Goal: Task Accomplishment & Management: Use online tool/utility

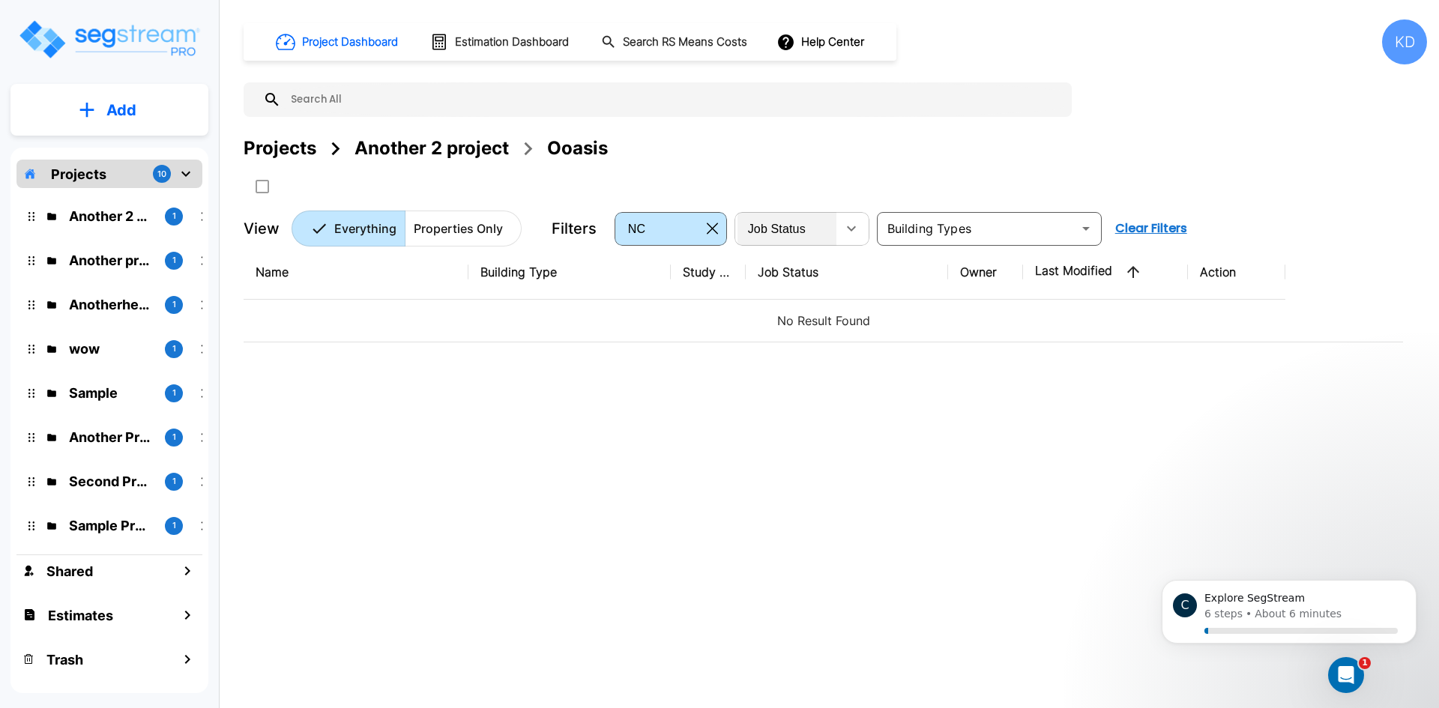
click at [773, 228] on span "Job Status" at bounding box center [777, 229] width 58 height 13
click at [770, 298] on li "In Worksheet" at bounding box center [787, 290] width 101 height 15
type input "in_worksheet"
click at [712, 229] on icon "button" at bounding box center [712, 228] width 11 height 11
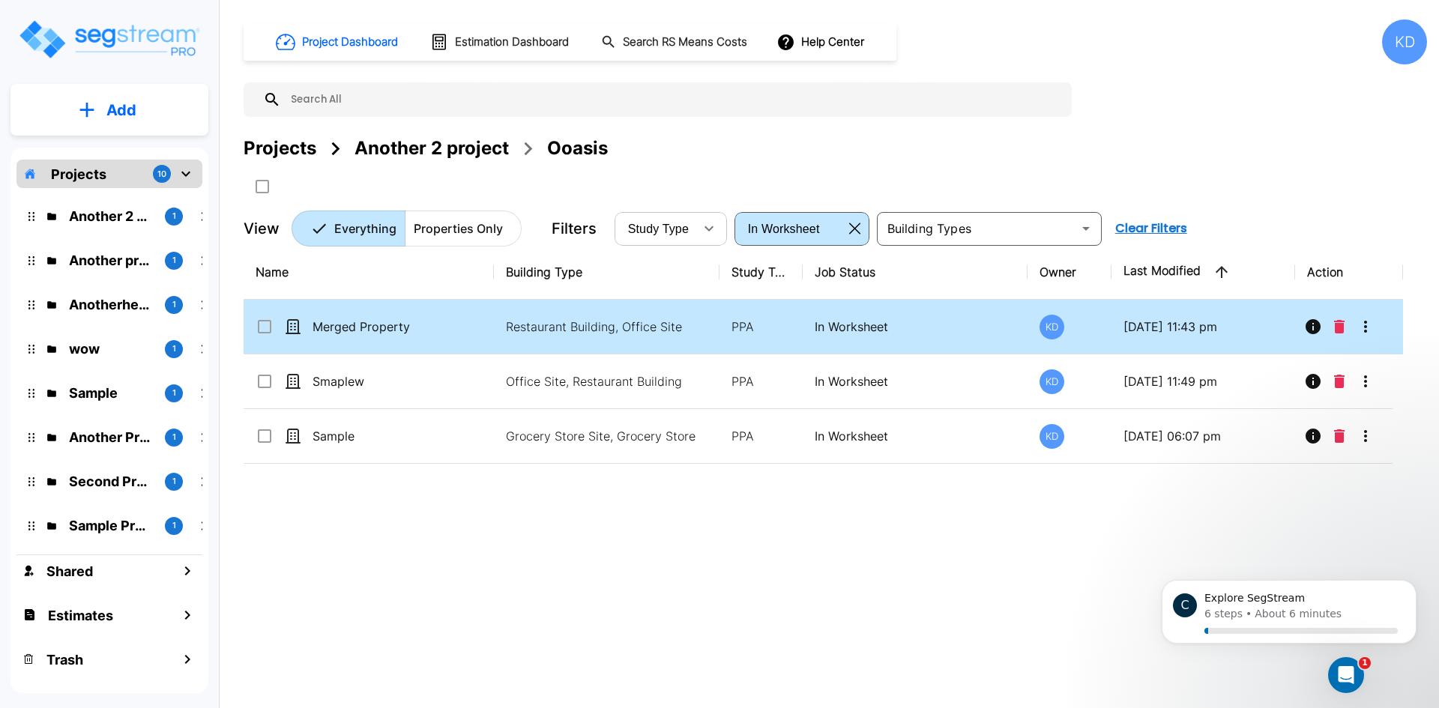
click at [752, 307] on td "PPA" at bounding box center [760, 327] width 83 height 55
checkbox input "true"
click at [752, 307] on td "PPA" at bounding box center [760, 327] width 83 height 55
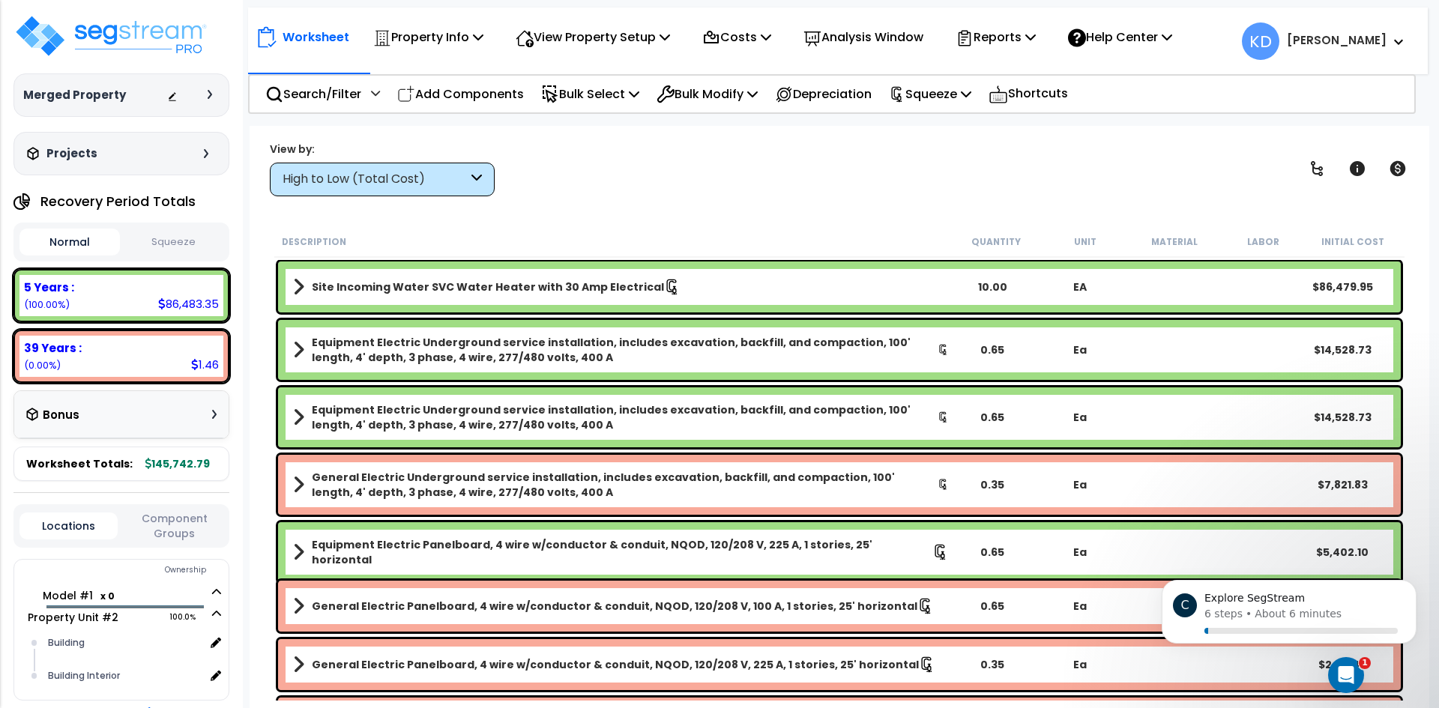
click at [1371, 58] on span "KD Ken" at bounding box center [1323, 40] width 163 height 37
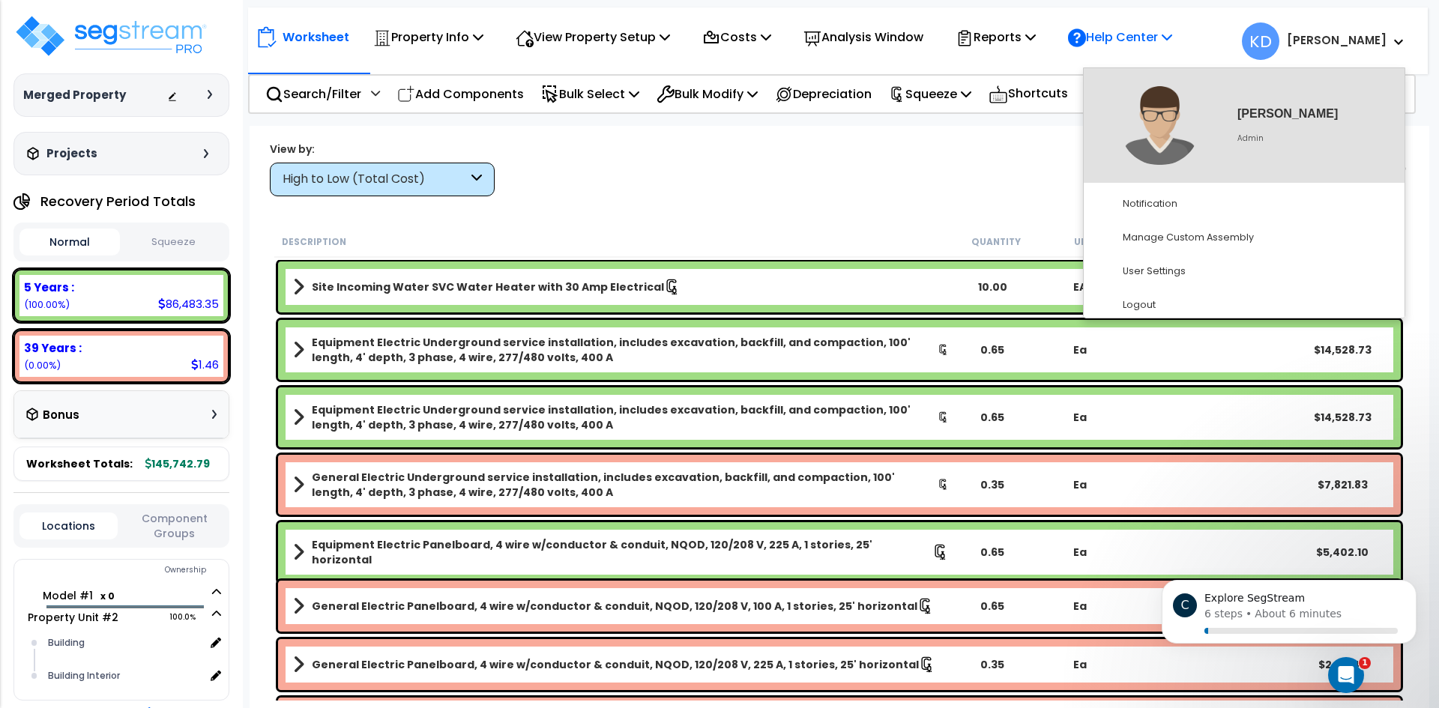
click at [1180, 34] on div "Help Center" at bounding box center [1120, 36] width 121 height 35
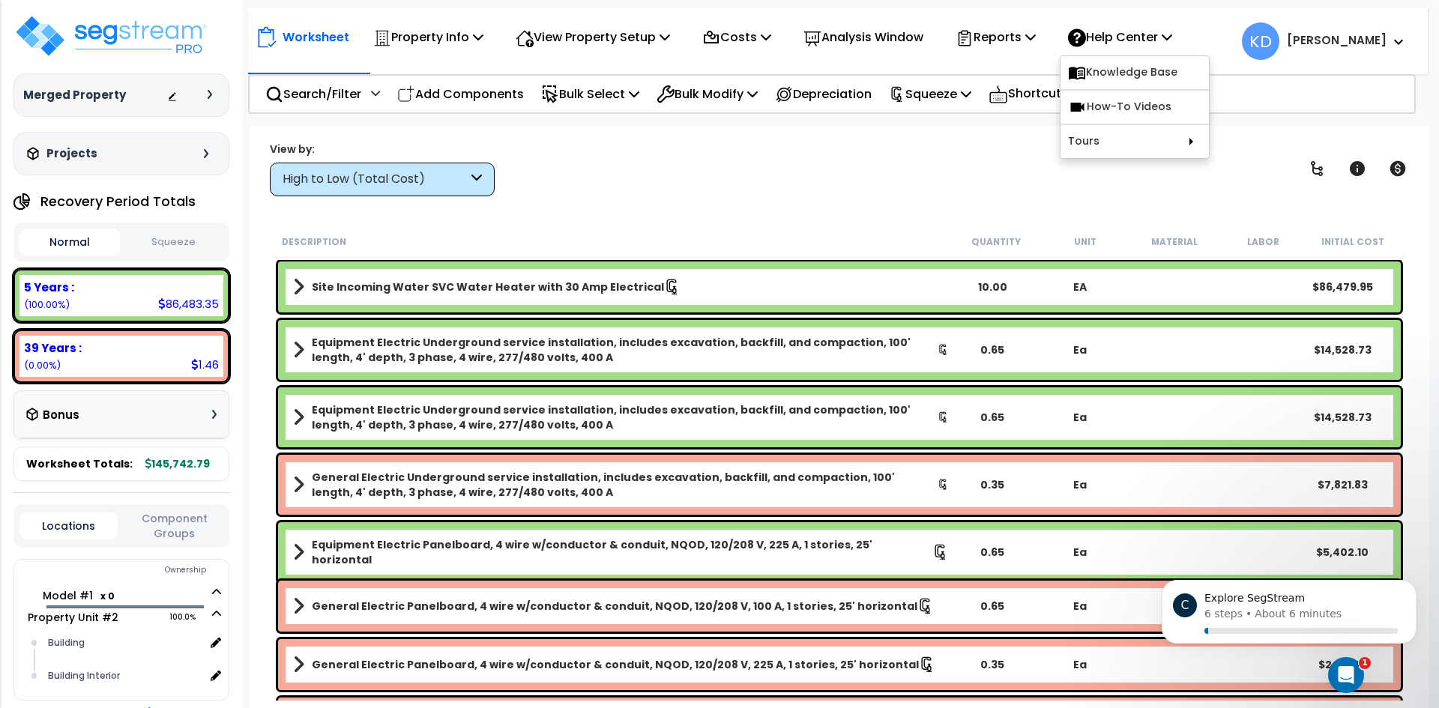
click at [1364, 49] on small "Ken" at bounding box center [1337, 40] width 100 height 19
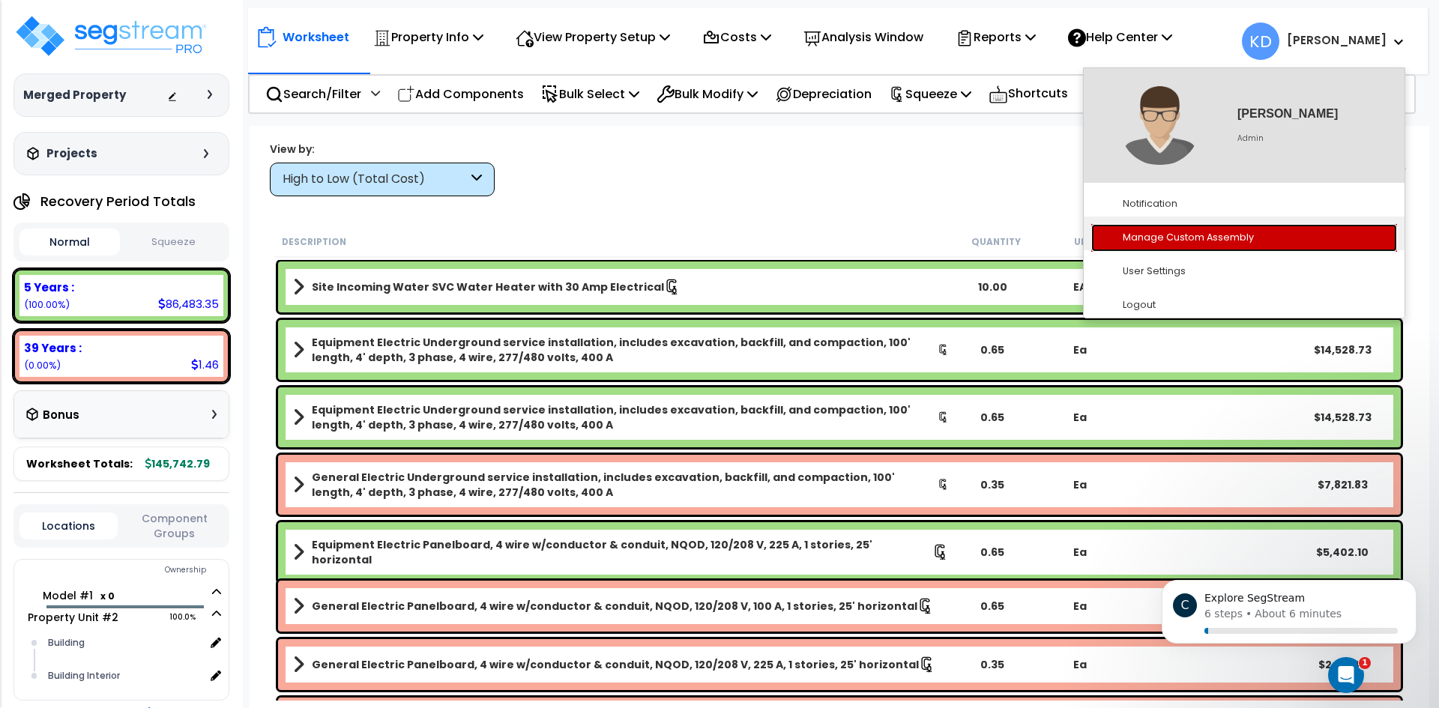
click at [1250, 227] on link "Manage Custom Assembly" at bounding box center [1244, 238] width 306 height 28
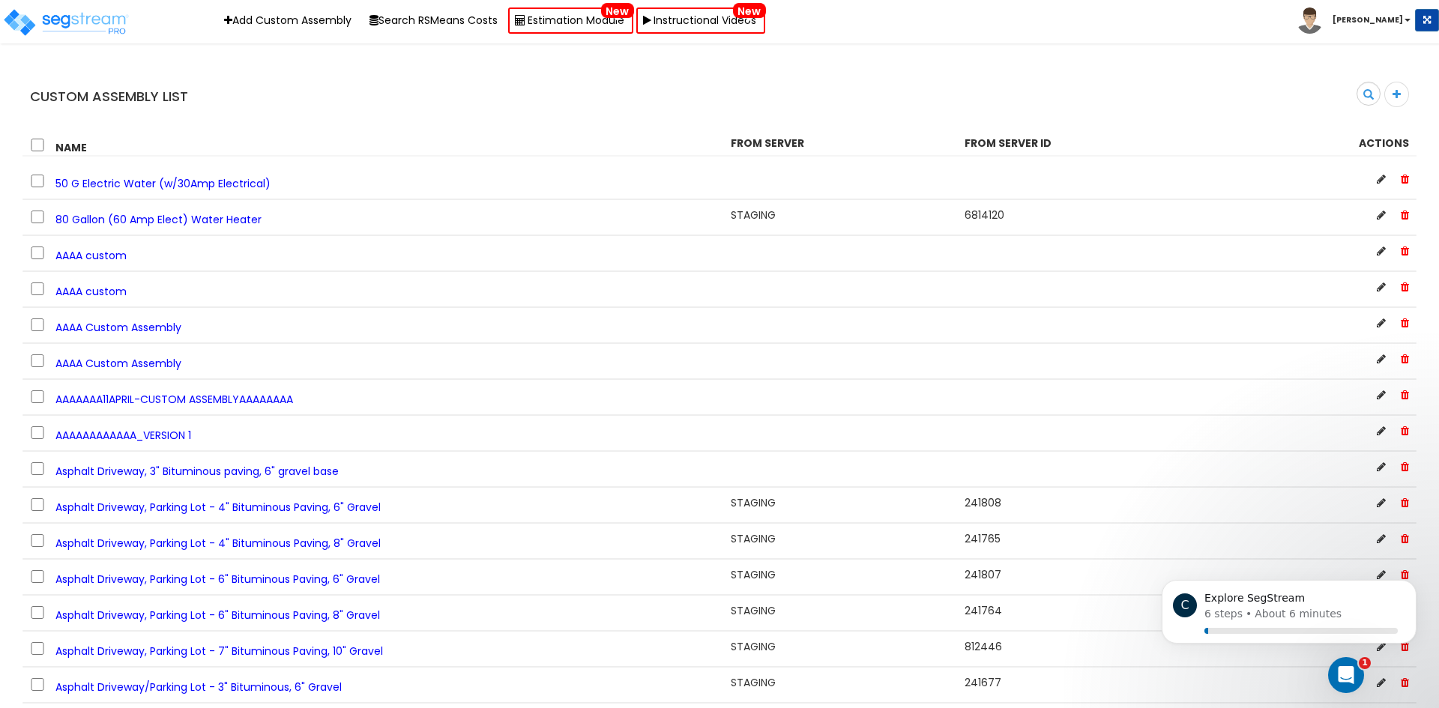
click at [1398, 25] on b "Ken" at bounding box center [1367, 19] width 70 height 11
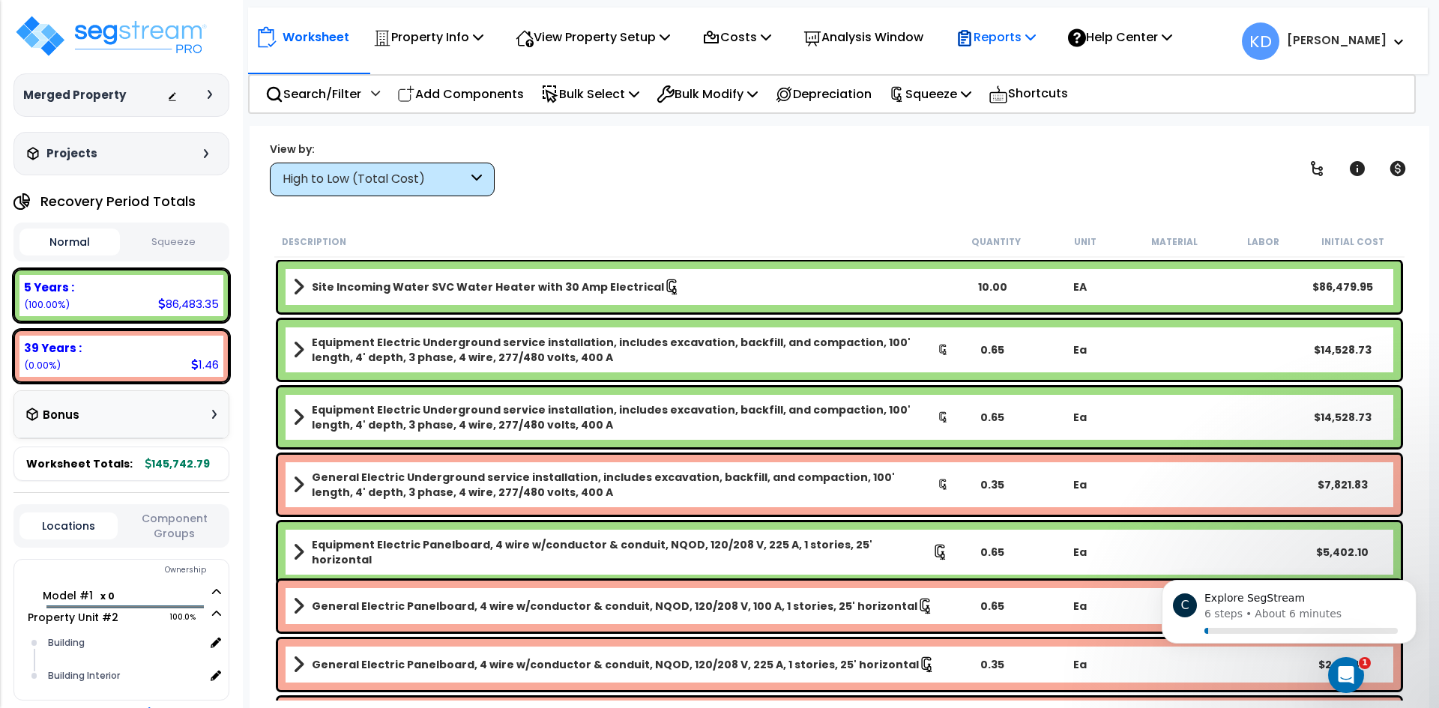
click at [1036, 44] on p "Reports" at bounding box center [996, 37] width 80 height 20
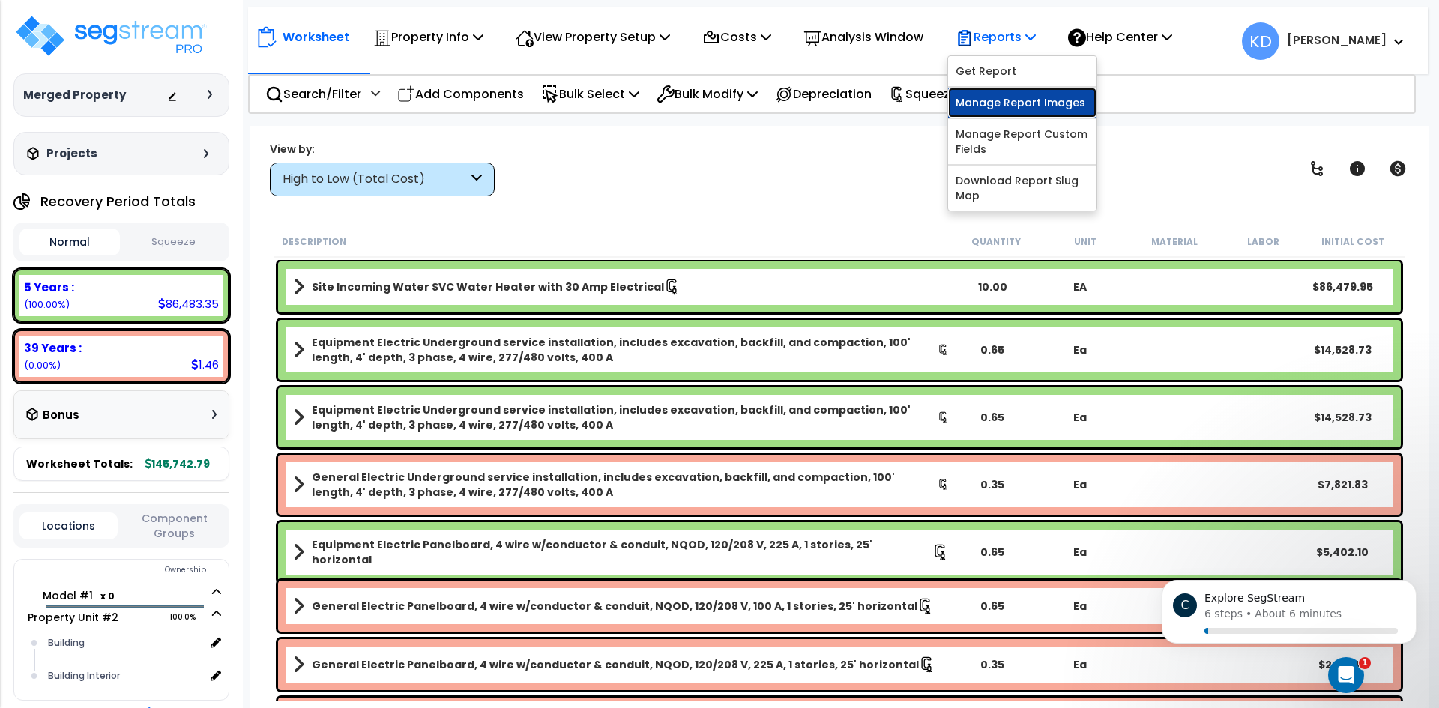
click at [1029, 100] on link "Manage Report Images" at bounding box center [1022, 103] width 148 height 30
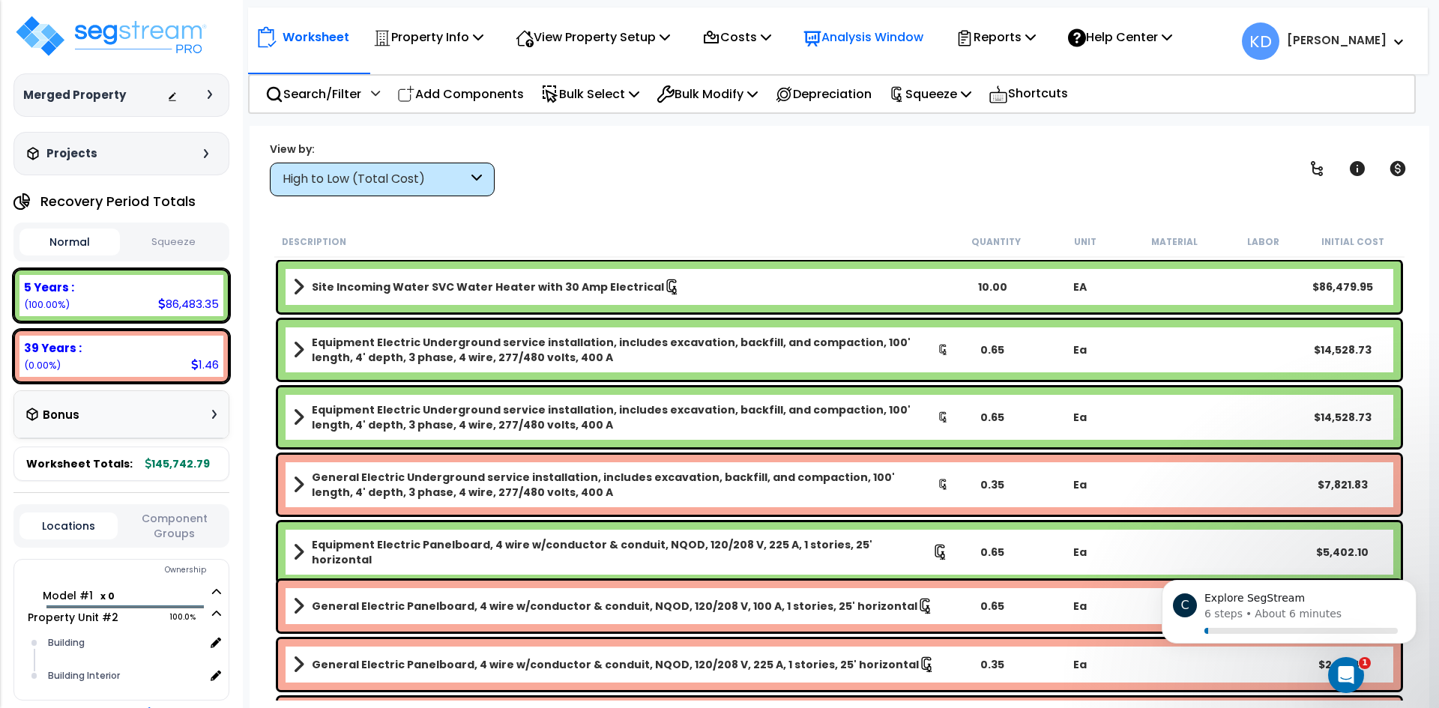
click at [881, 31] on p "Analysis Window" at bounding box center [863, 37] width 120 height 20
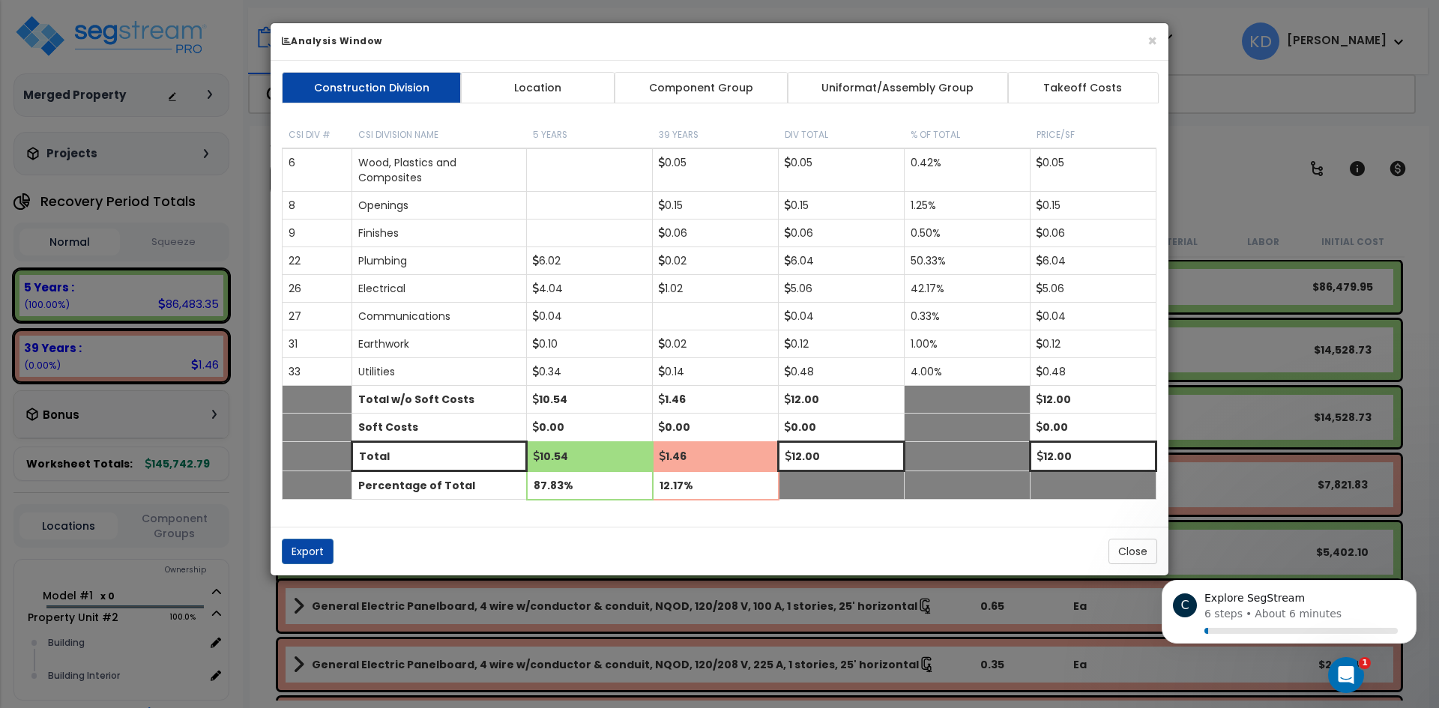
click at [166, 58] on div "× Analysis Window Construction Division Location Component Group Uniformat/Asse…" at bounding box center [719, 354] width 1439 height 708
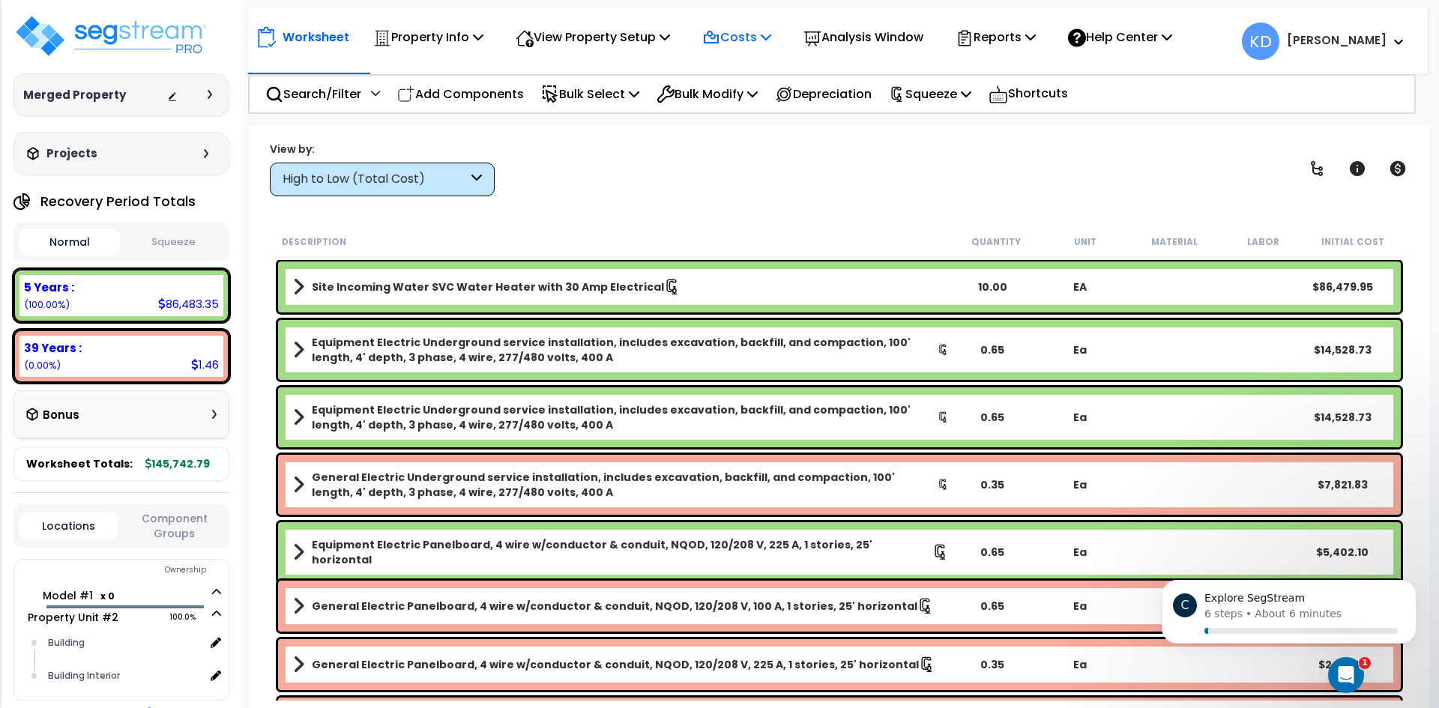
click at [720, 41] on icon at bounding box center [711, 38] width 18 height 18
click at [704, 143] on div "View by: High to Low (Total Cost) High to Low (Total Cost)" at bounding box center [840, 168] width 1150 height 55
click at [962, 98] on p "Squeeze" at bounding box center [930, 94] width 82 height 20
click at [818, 154] on div "View by: High to Low (Total Cost) High to Low (Total Cost)" at bounding box center [840, 168] width 1150 height 55
click at [758, 103] on p "Bulk Modify" at bounding box center [707, 94] width 101 height 20
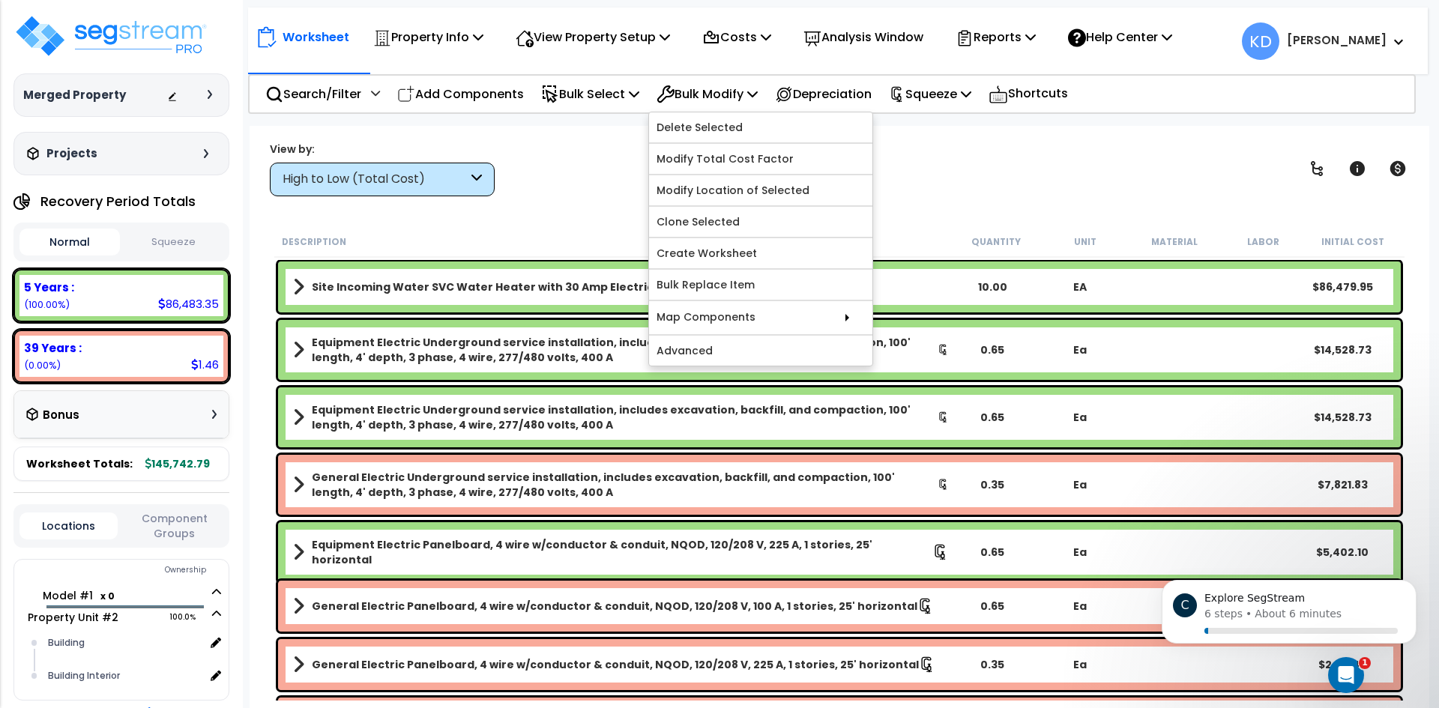
click at [579, 166] on div "View by: High to Low (Total Cost) High to Low (Total Cost)" at bounding box center [840, 168] width 1150 height 55
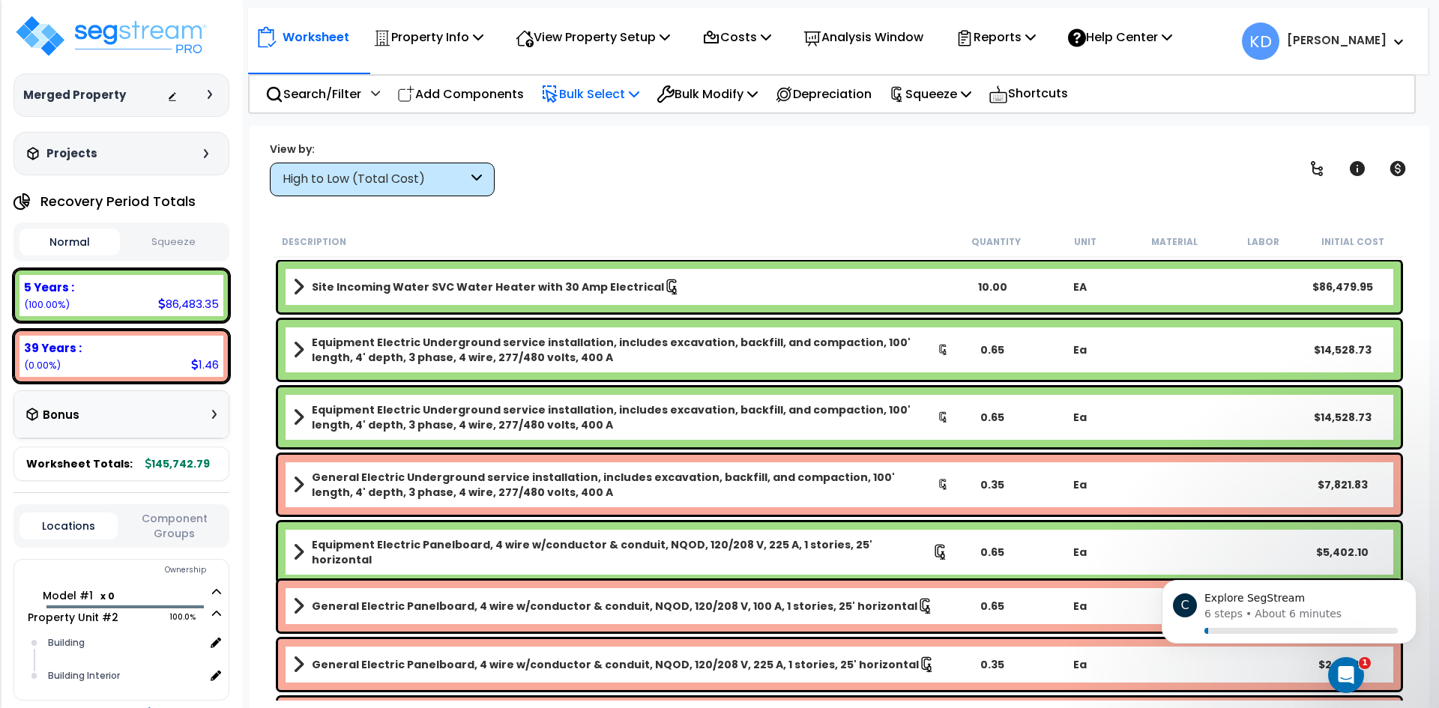
click at [648, 90] on div "Bulk Select Select By... Recovery Period Location Component Group Construction …" at bounding box center [590, 93] width 115 height 35
click at [639, 89] on icon at bounding box center [634, 94] width 10 height 12
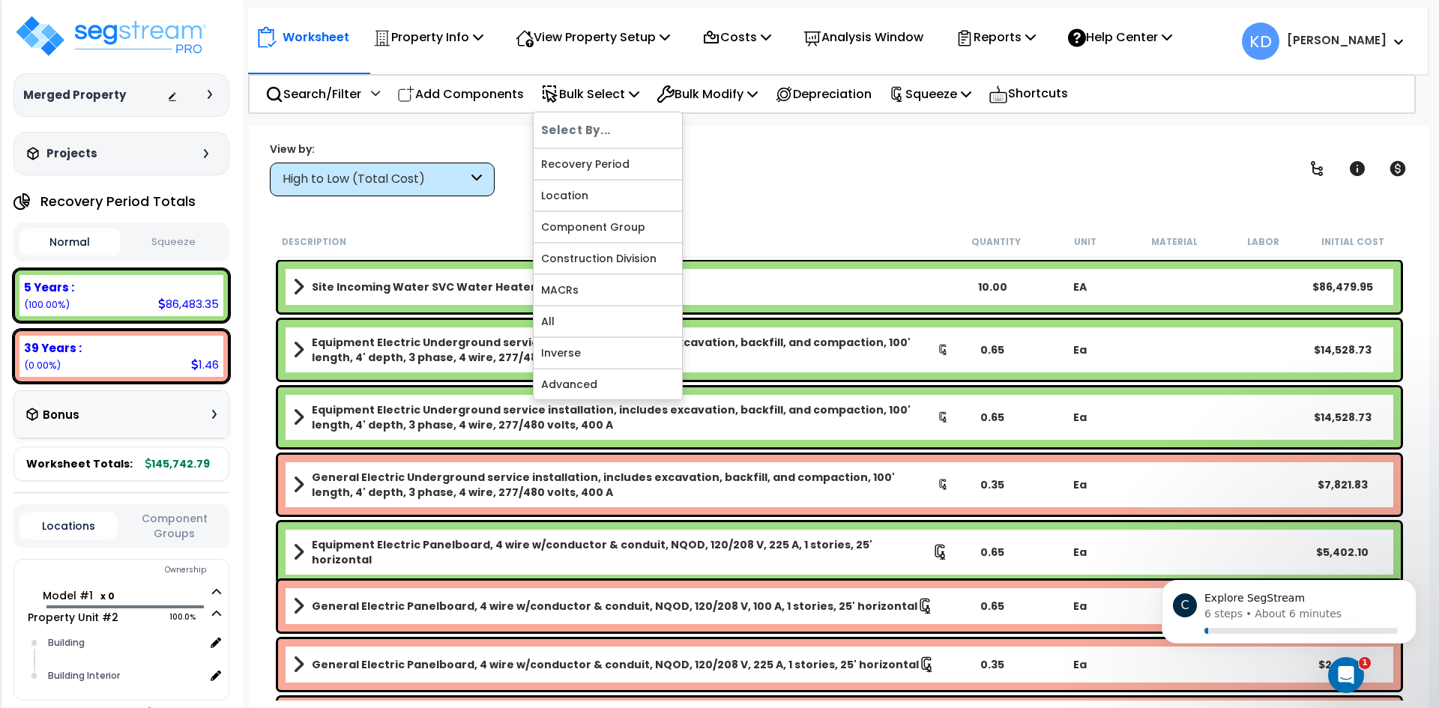
click at [475, 123] on div "Property Name DB Costs Setup Indirect Costs Direct Costs Costs Setup Rapid Take…" at bounding box center [719, 96] width 1439 height 60
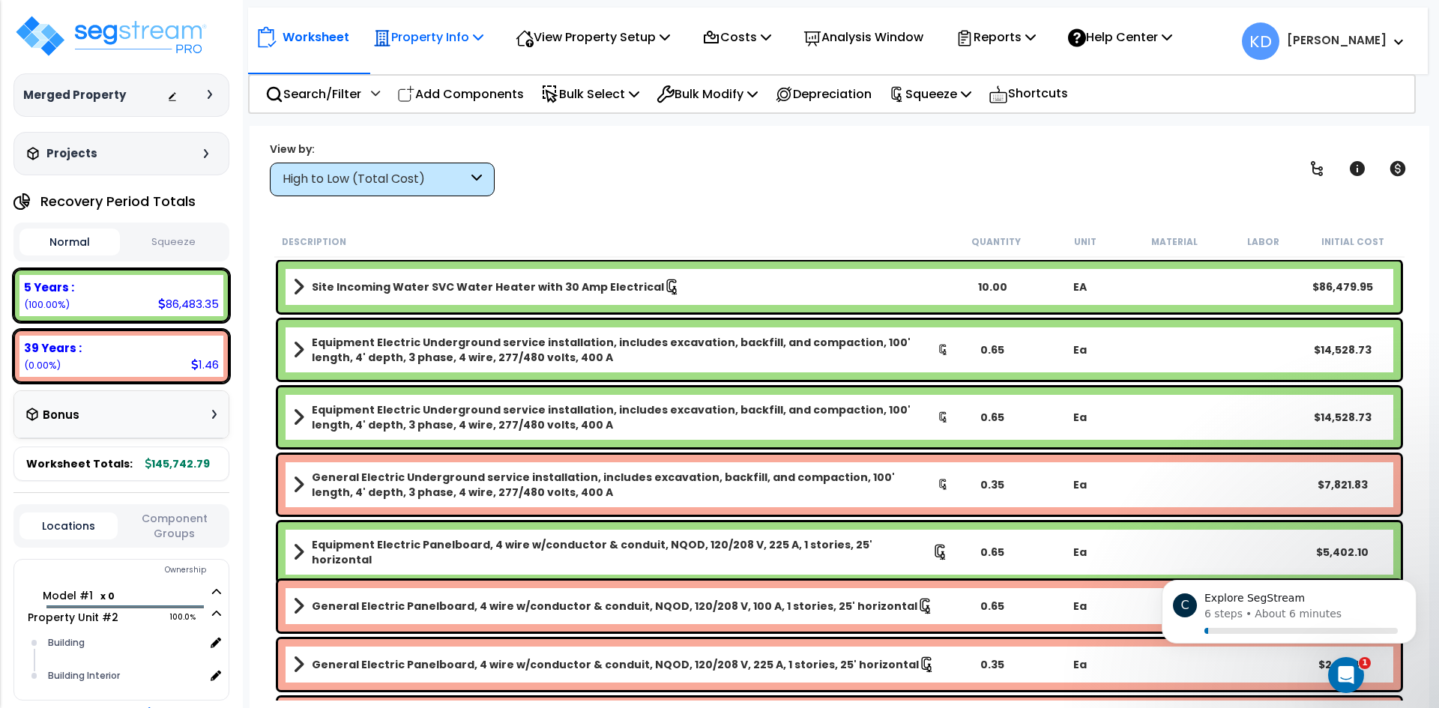
click at [480, 43] on p "Property Info" at bounding box center [428, 37] width 110 height 20
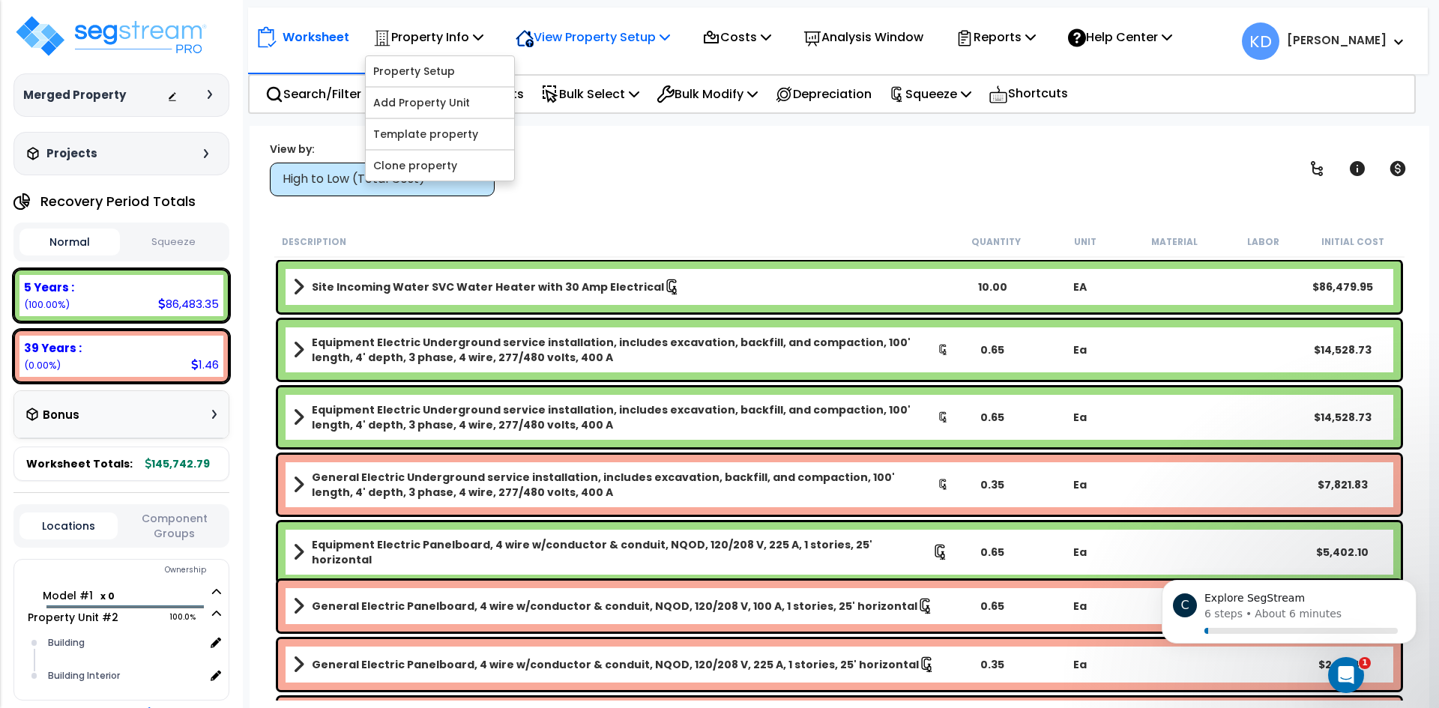
click at [650, 40] on p "View Property Setup" at bounding box center [593, 37] width 154 height 20
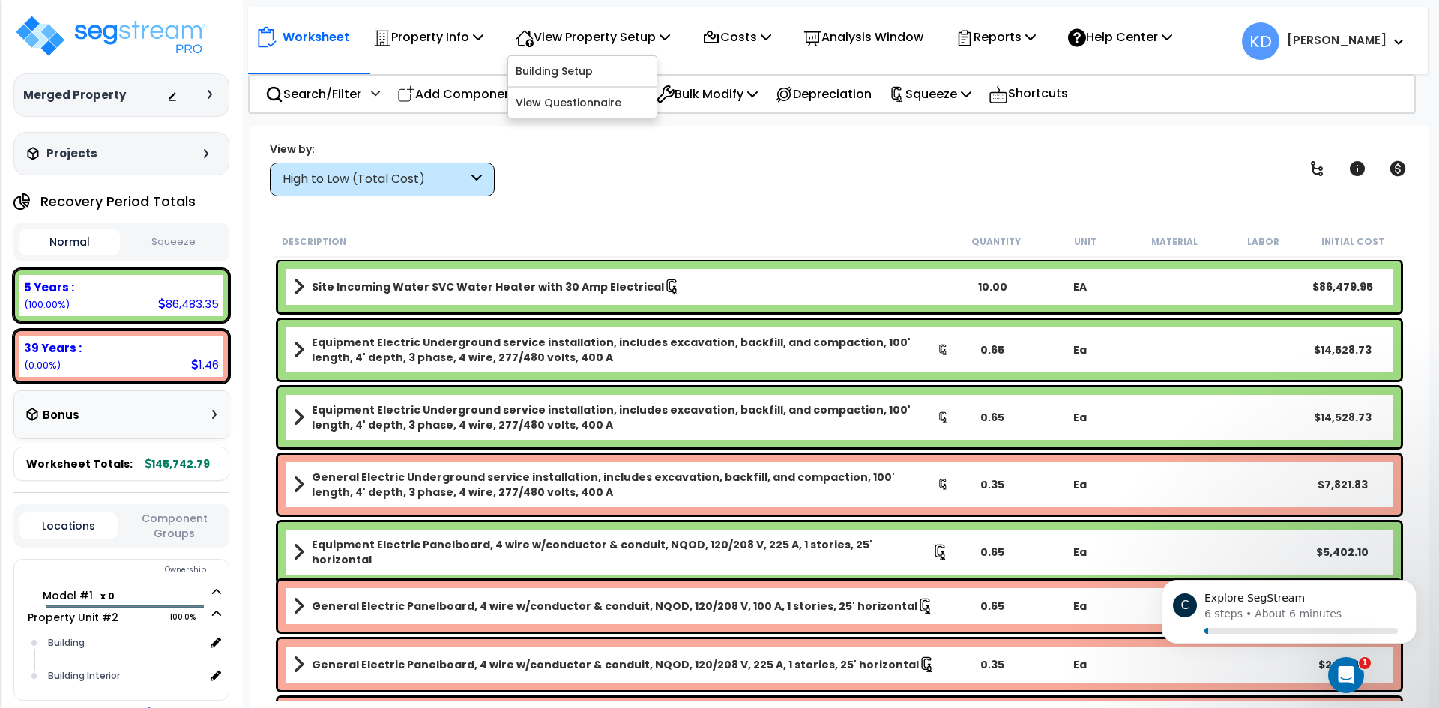
click at [881, 151] on div "View by: High to Low (Total Cost) High to Low (Total Cost)" at bounding box center [840, 168] width 1150 height 55
click at [1358, 163] on icon at bounding box center [1357, 168] width 15 height 15
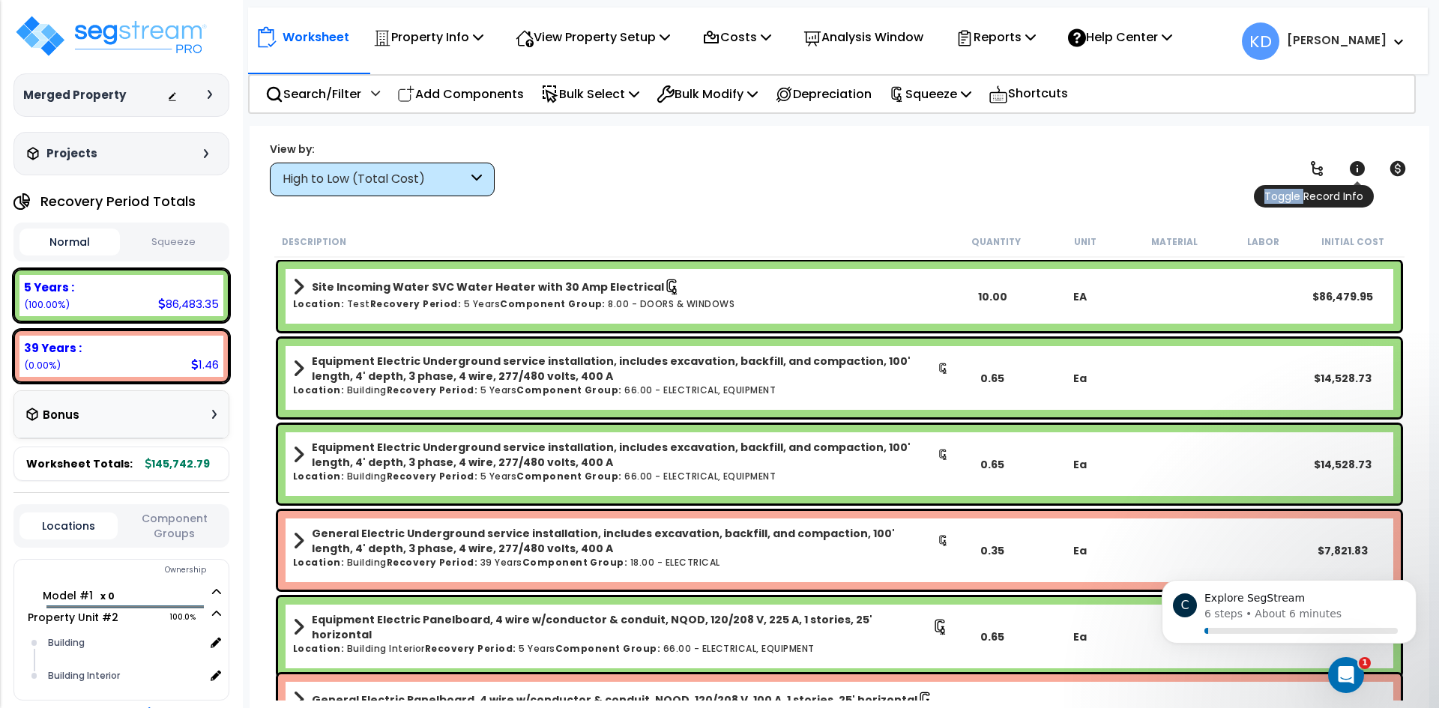
click at [1358, 163] on icon at bounding box center [1357, 168] width 15 height 15
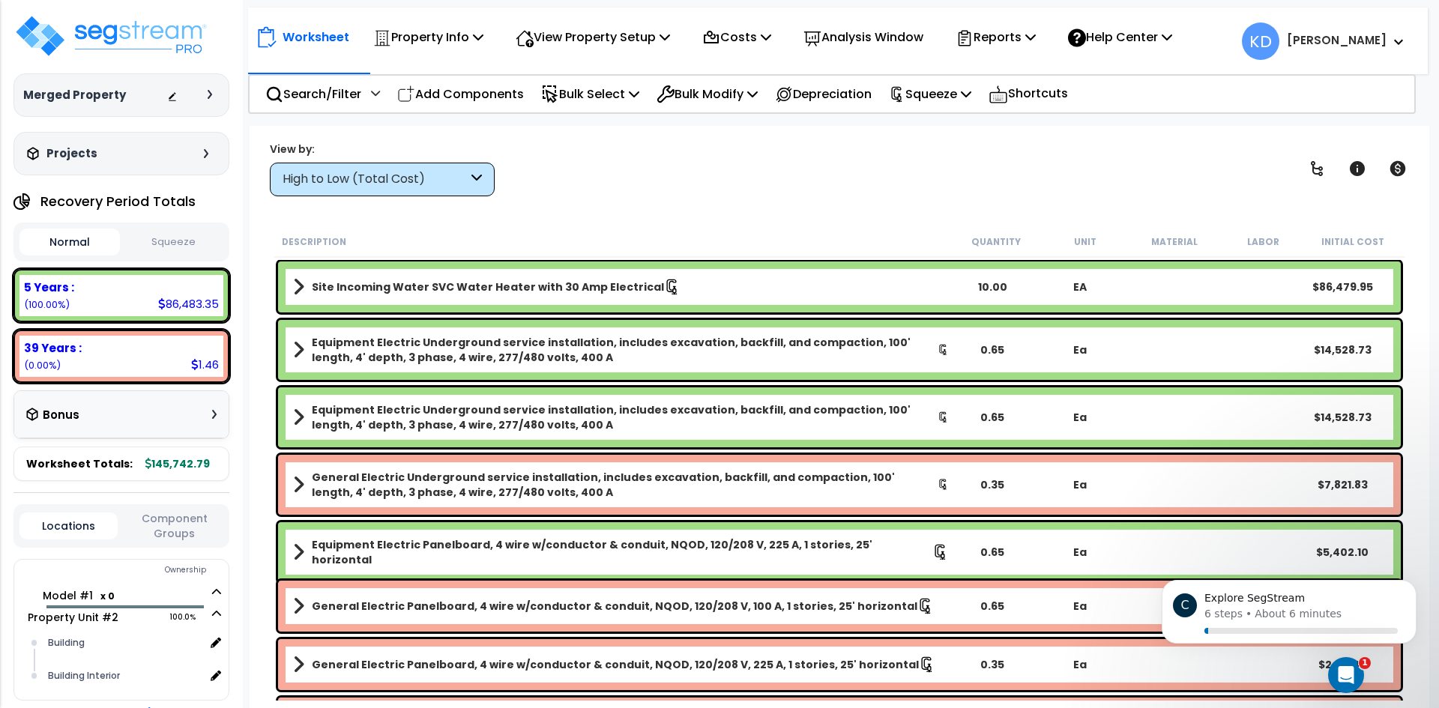
click at [1224, 279] on div "Site Incoming Water SVC Water Heater with 30 Amp Electrical 10.00 EA $86,479.95" at bounding box center [839, 287] width 1123 height 51
click at [305, 279] on link "Site Incoming Water SVC Water Heater with 30 Amp Electrical" at bounding box center [621, 287] width 656 height 21
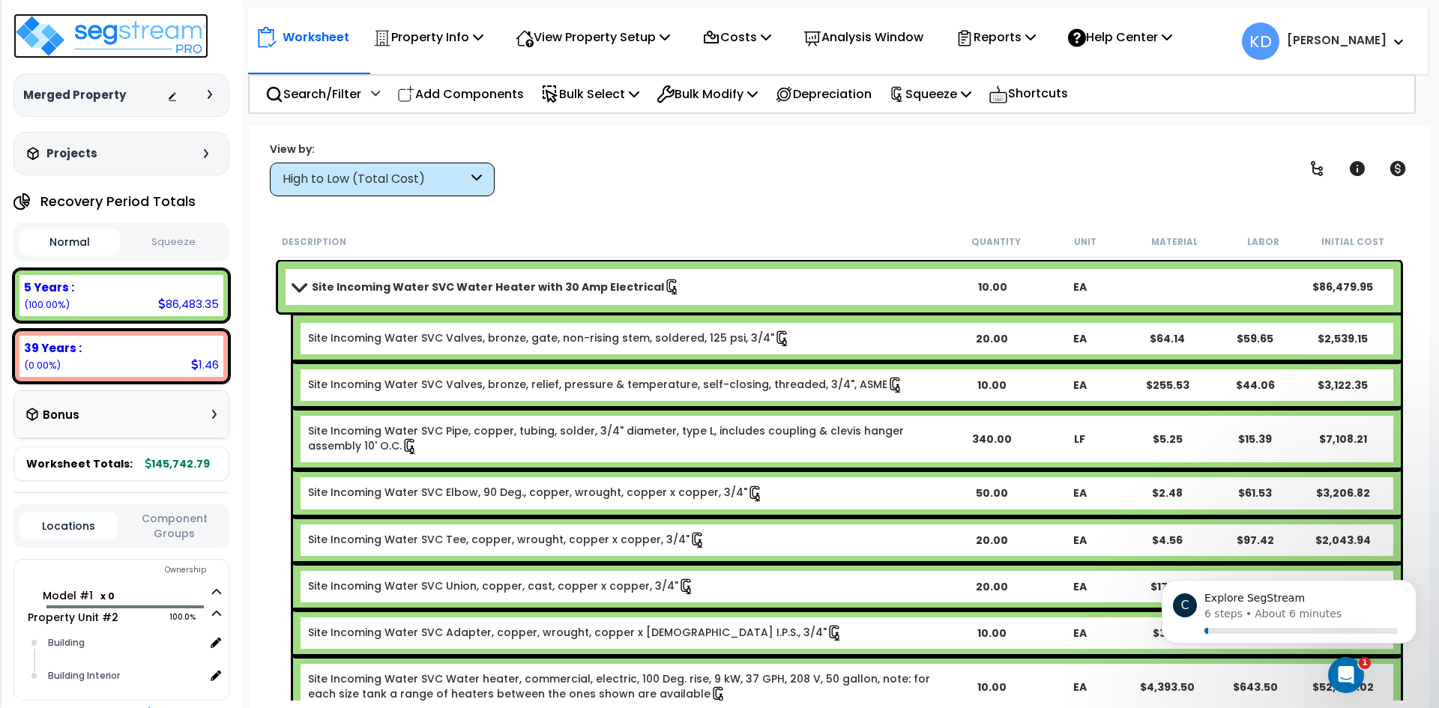
click at [118, 25] on img at bounding box center [110, 35] width 195 height 45
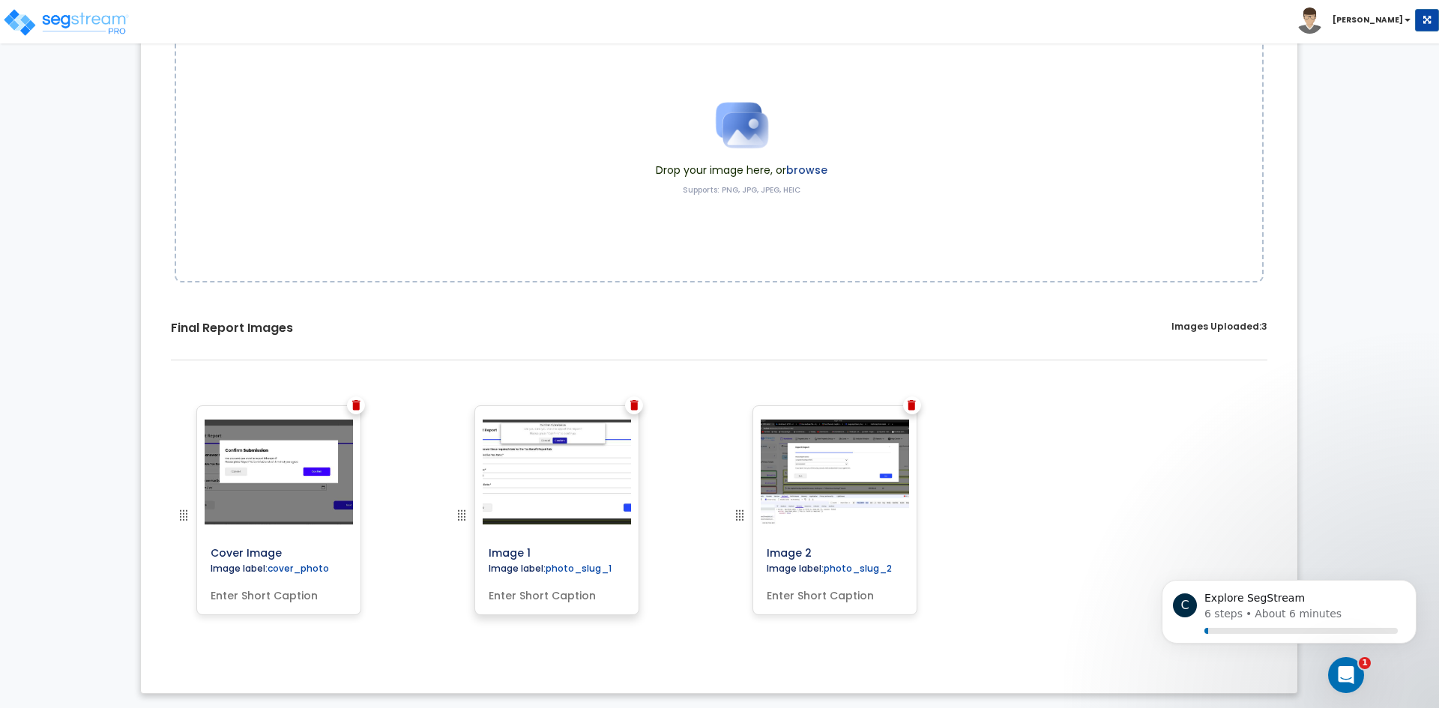
scroll to position [193, 0]
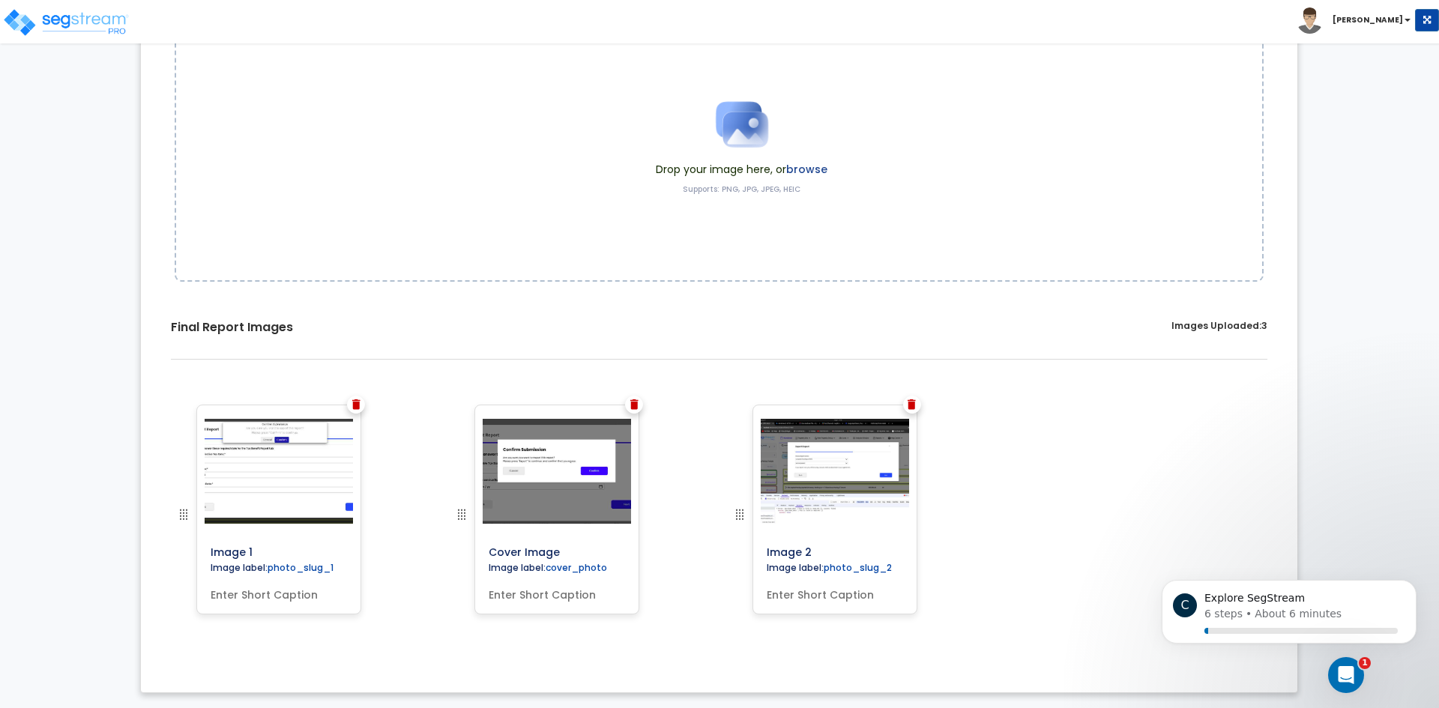
drag, startPoint x: 457, startPoint y: 513, endPoint x: 163, endPoint y: 517, distance: 294.6
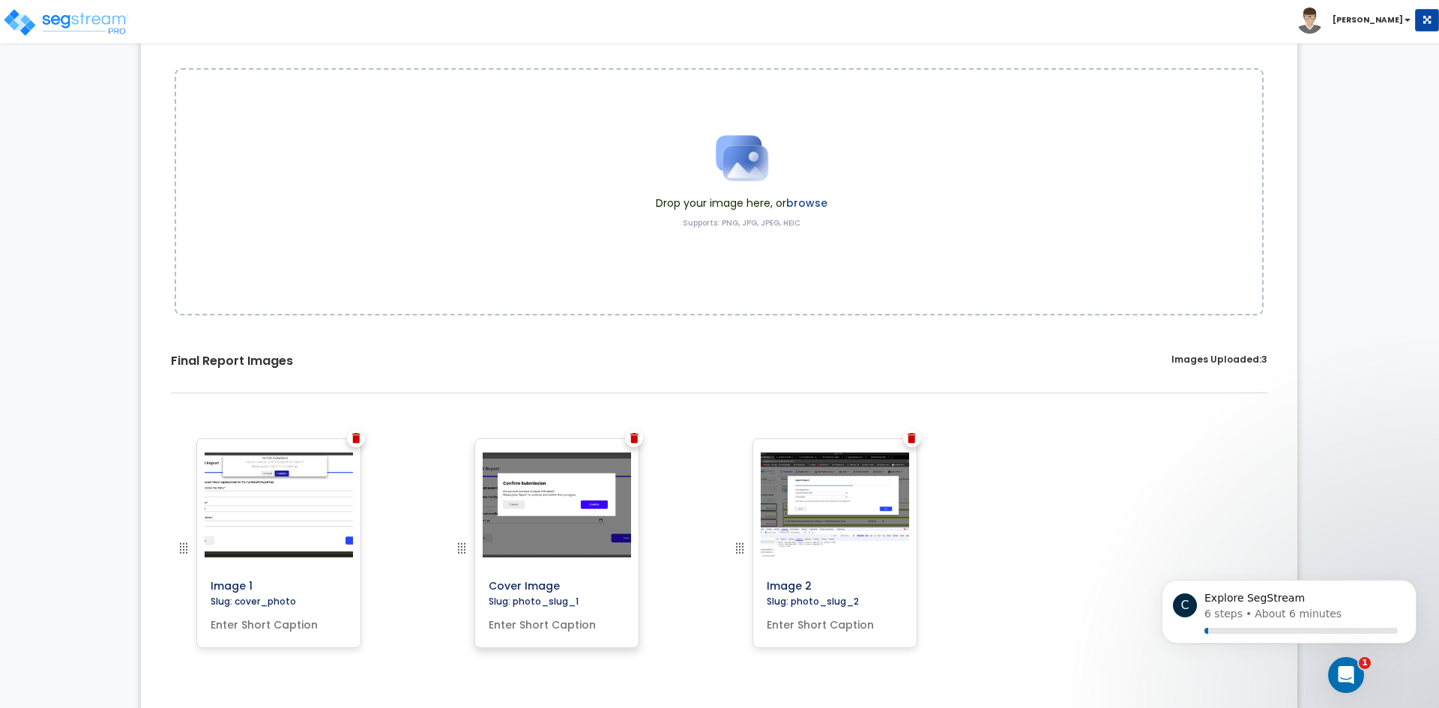
scroll to position [0, 0]
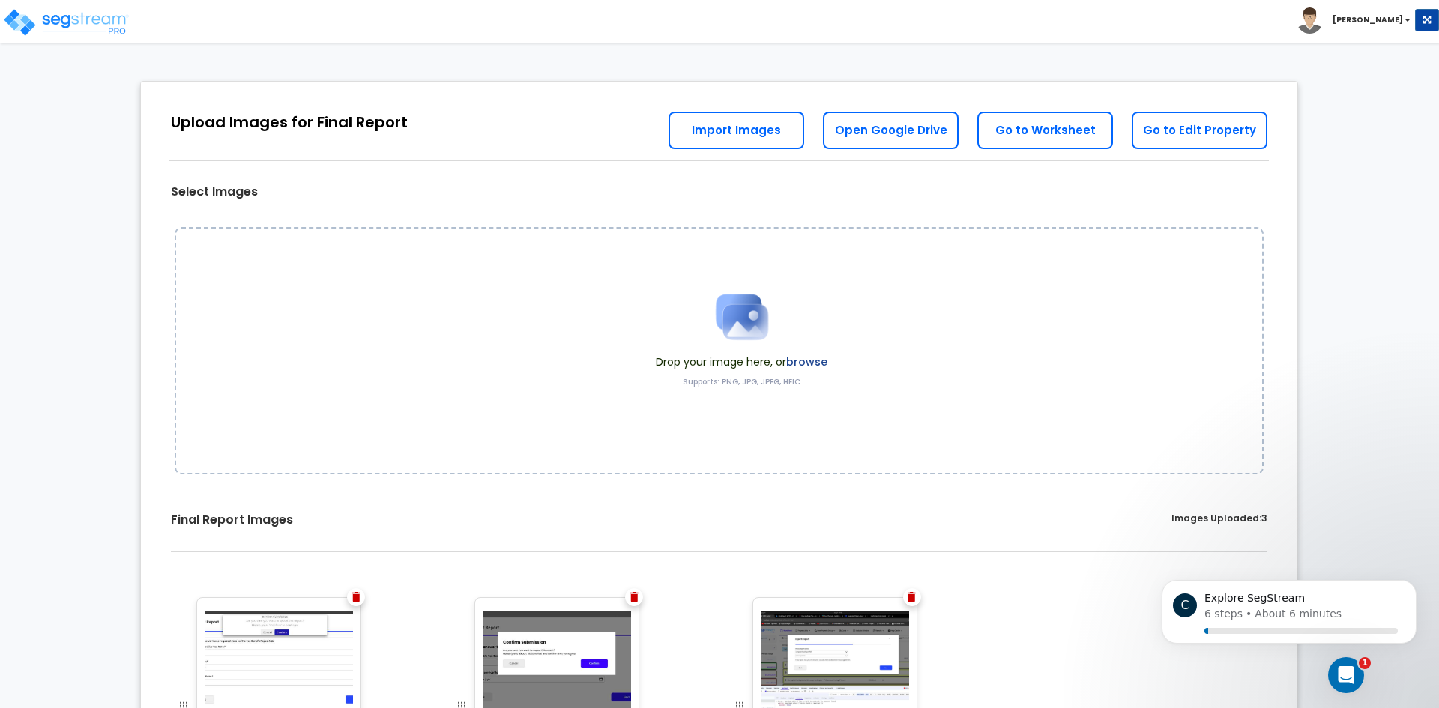
click at [1406, 19] on span at bounding box center [1407, 20] width 6 height 3
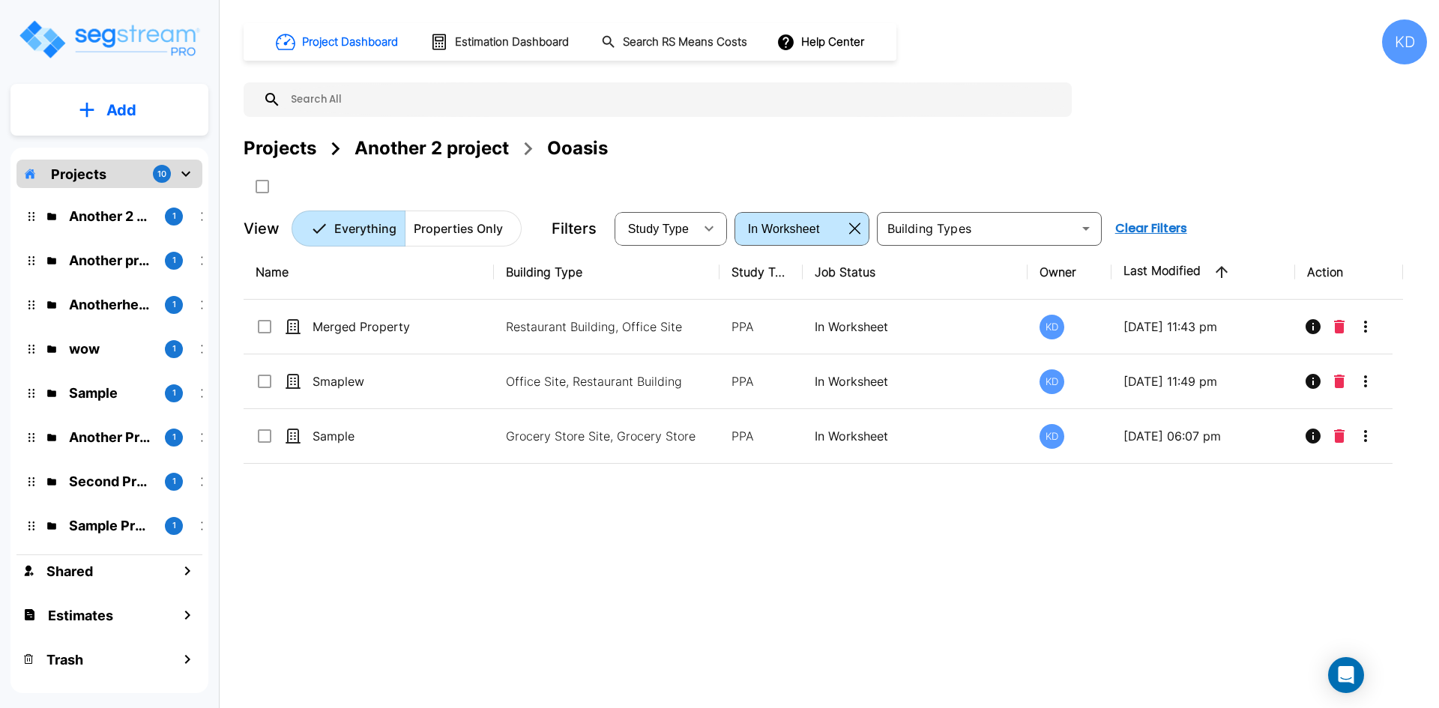
click at [1388, 40] on div "KD" at bounding box center [1404, 41] width 45 height 45
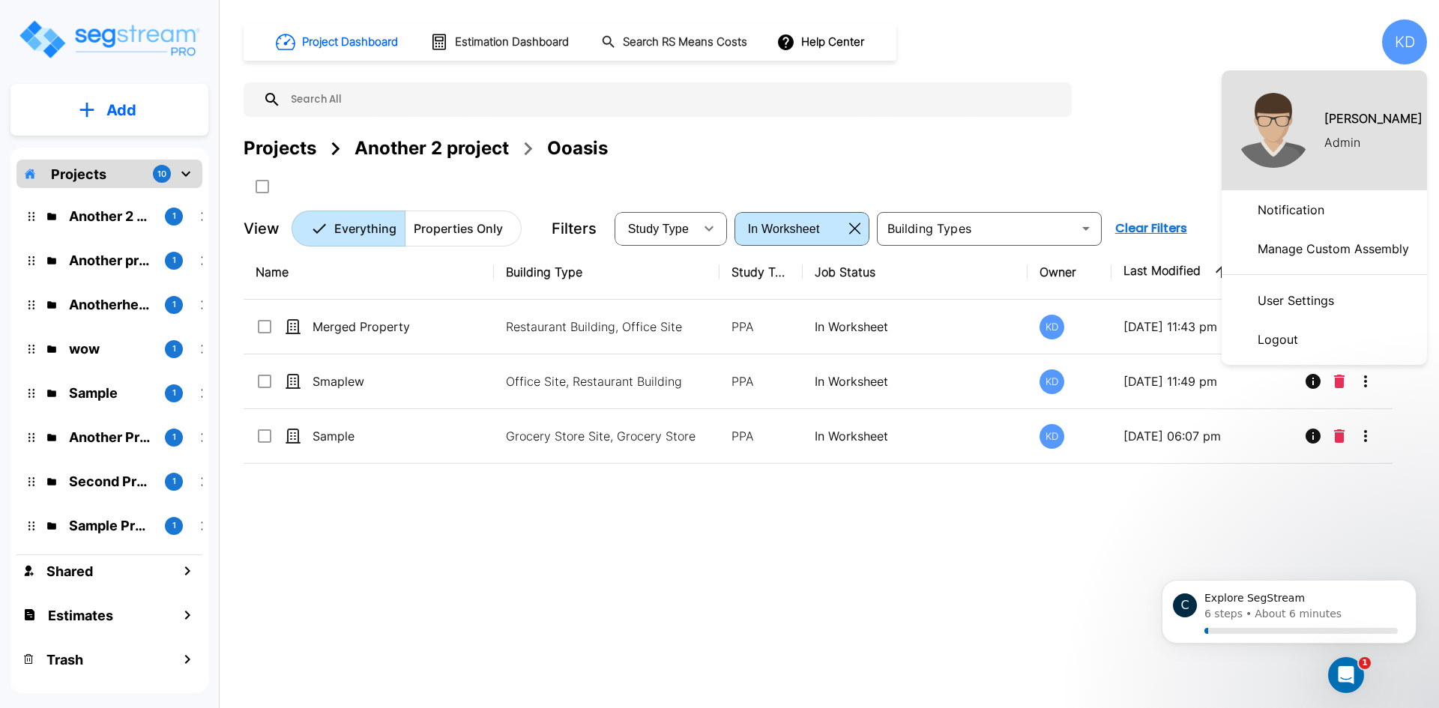
click at [1130, 139] on div at bounding box center [719, 354] width 1439 height 708
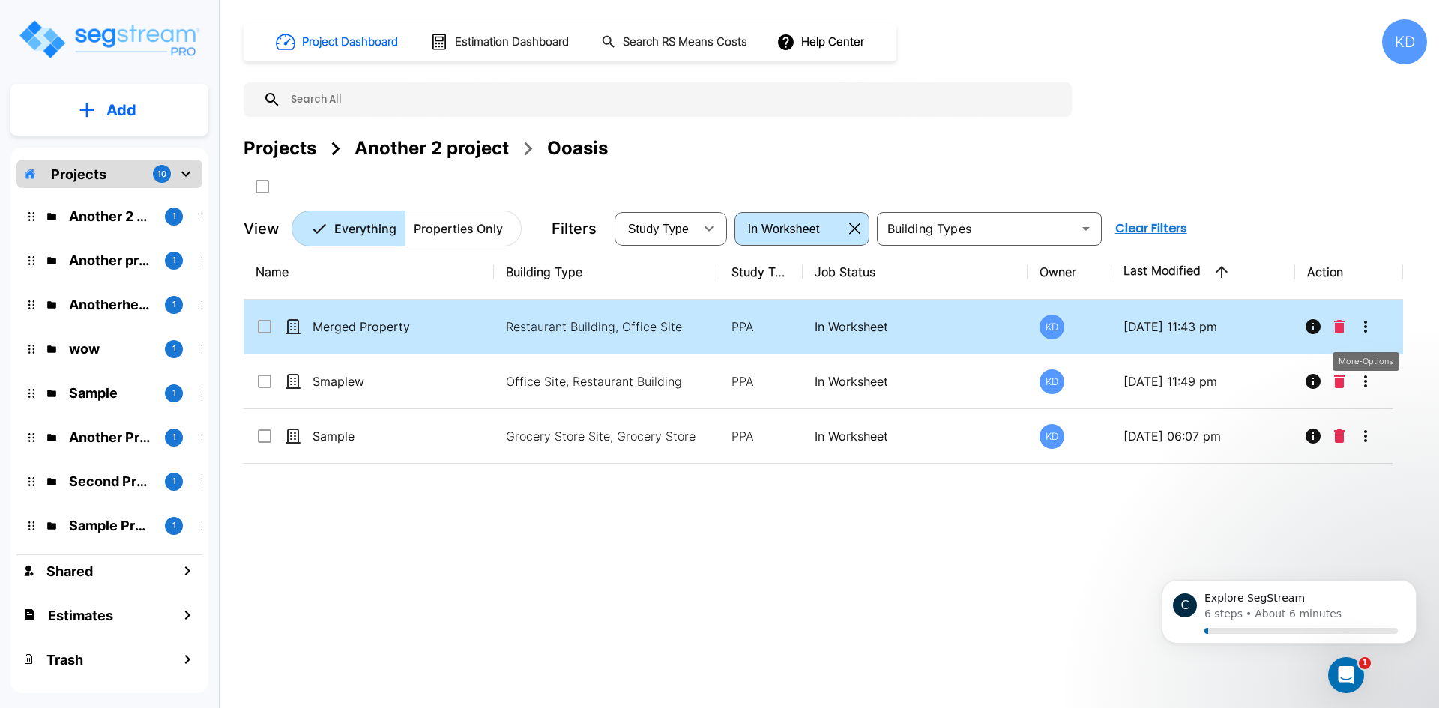
click at [1368, 319] on icon "More-Options" at bounding box center [1365, 327] width 18 height 18
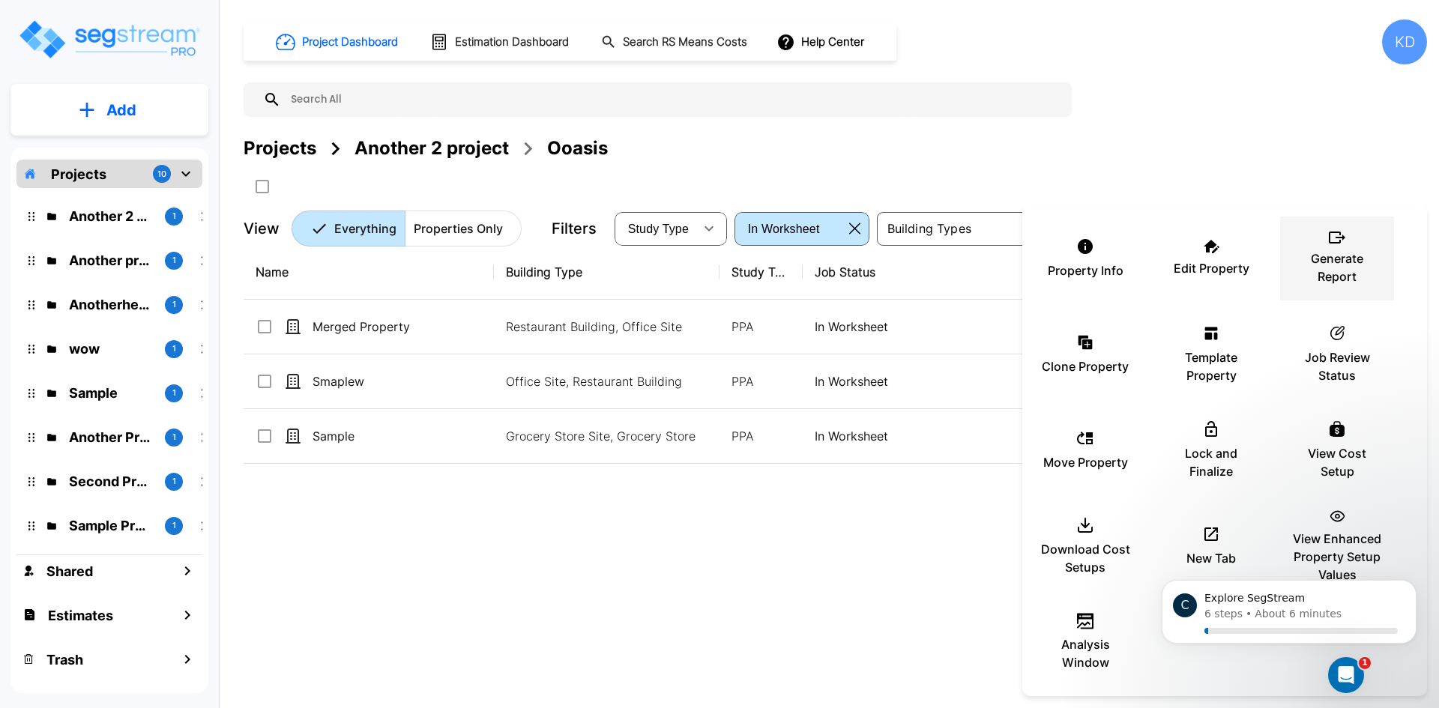
click at [1328, 247] on div "Generate Report" at bounding box center [1337, 258] width 90 height 75
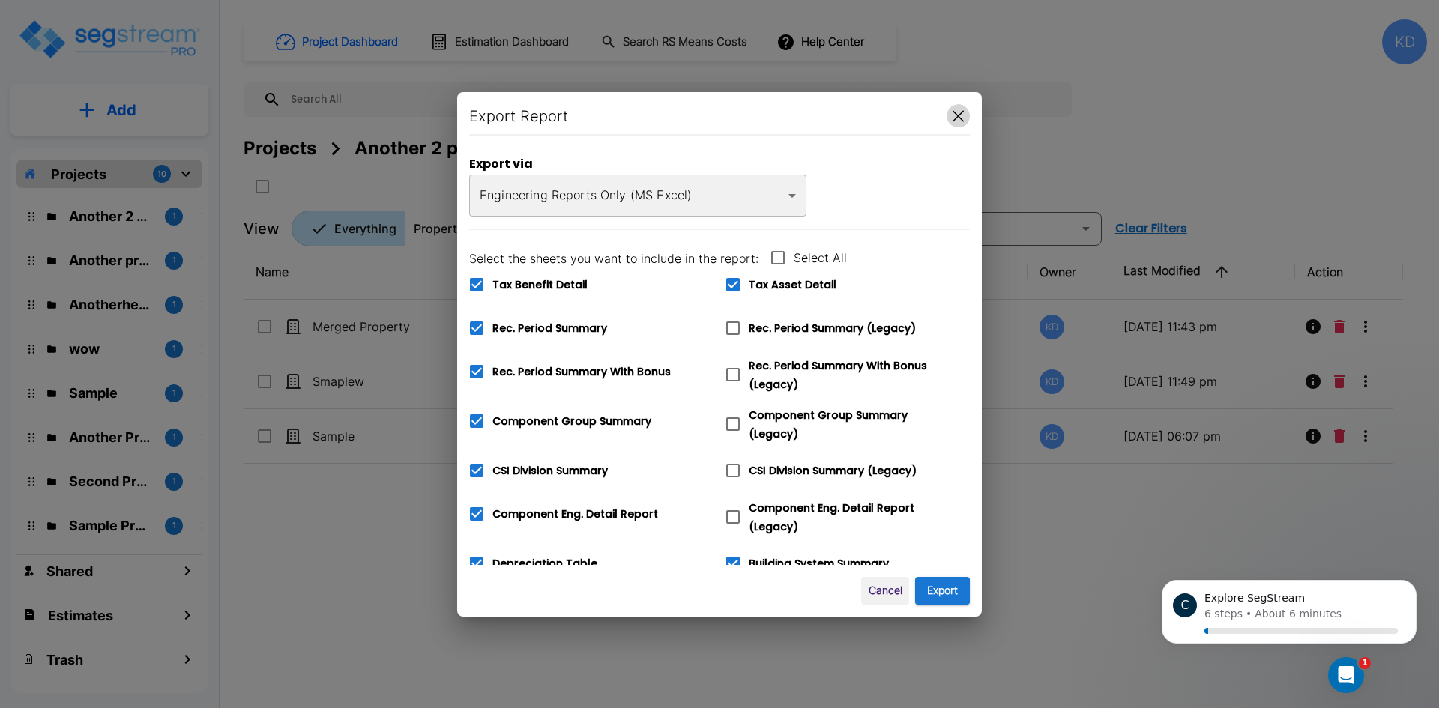
click at [953, 116] on icon "button" at bounding box center [958, 116] width 11 height 12
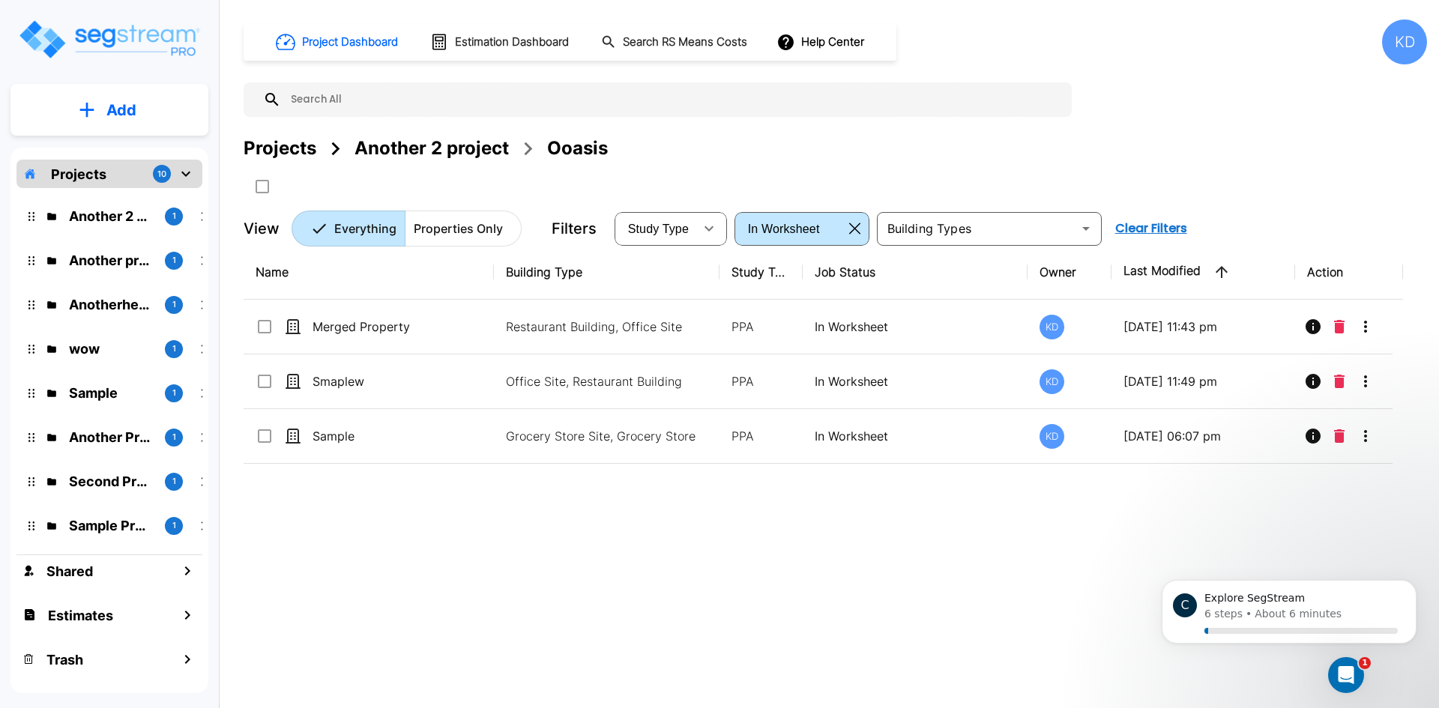
click at [1409, 35] on div "KD" at bounding box center [1404, 41] width 45 height 45
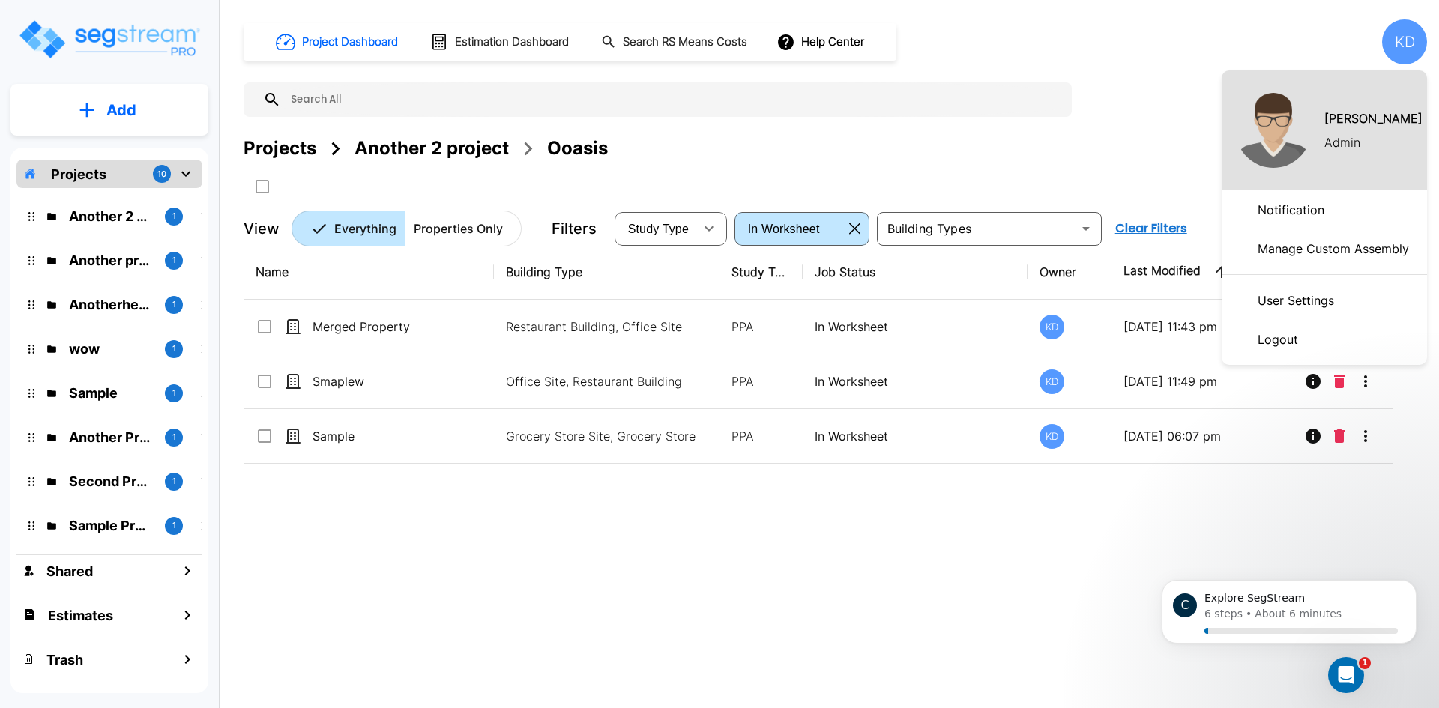
click at [935, 157] on div at bounding box center [719, 354] width 1439 height 708
